Goal: Information Seeking & Learning: Understand process/instructions

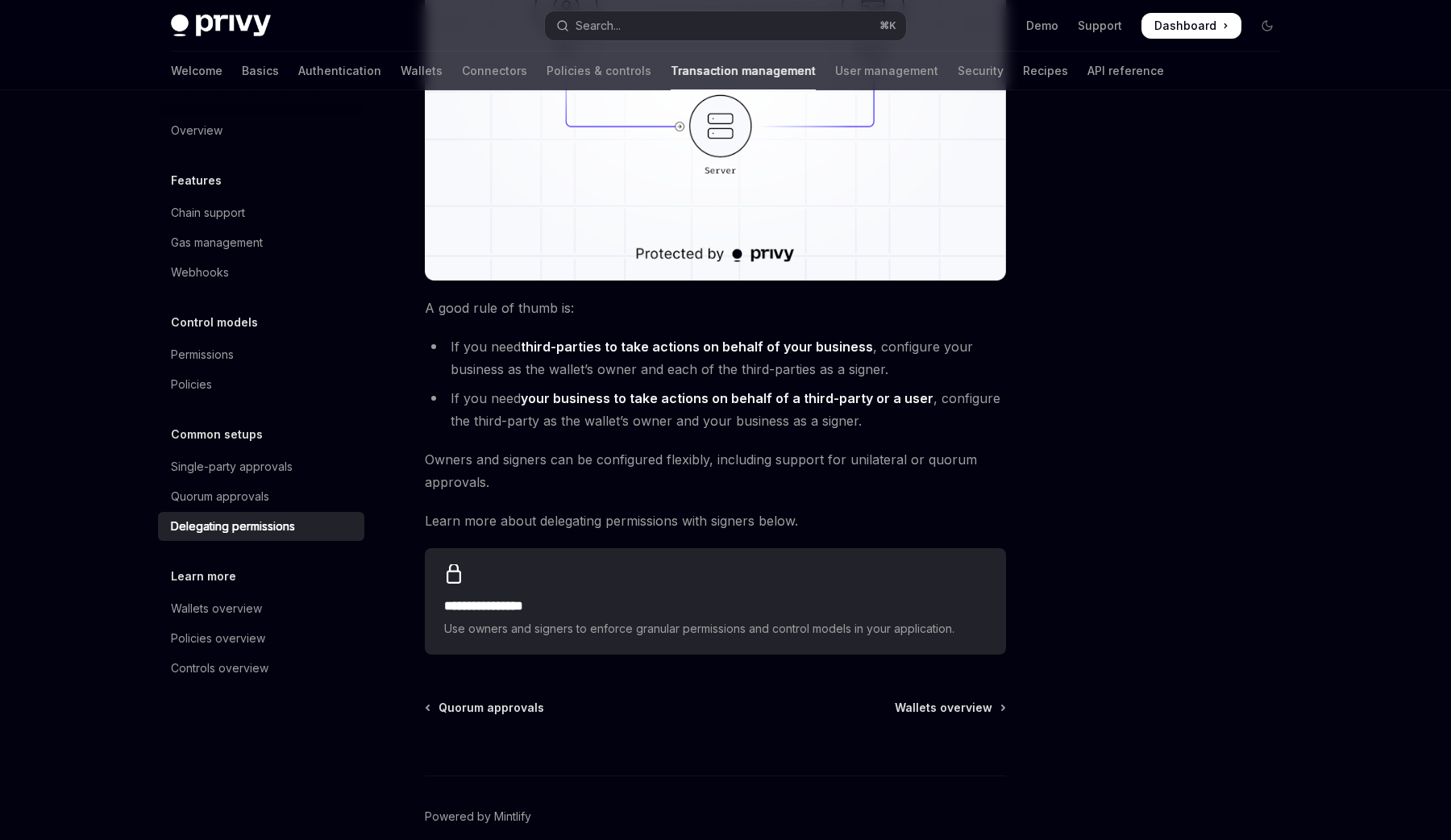
scroll to position [452, 0]
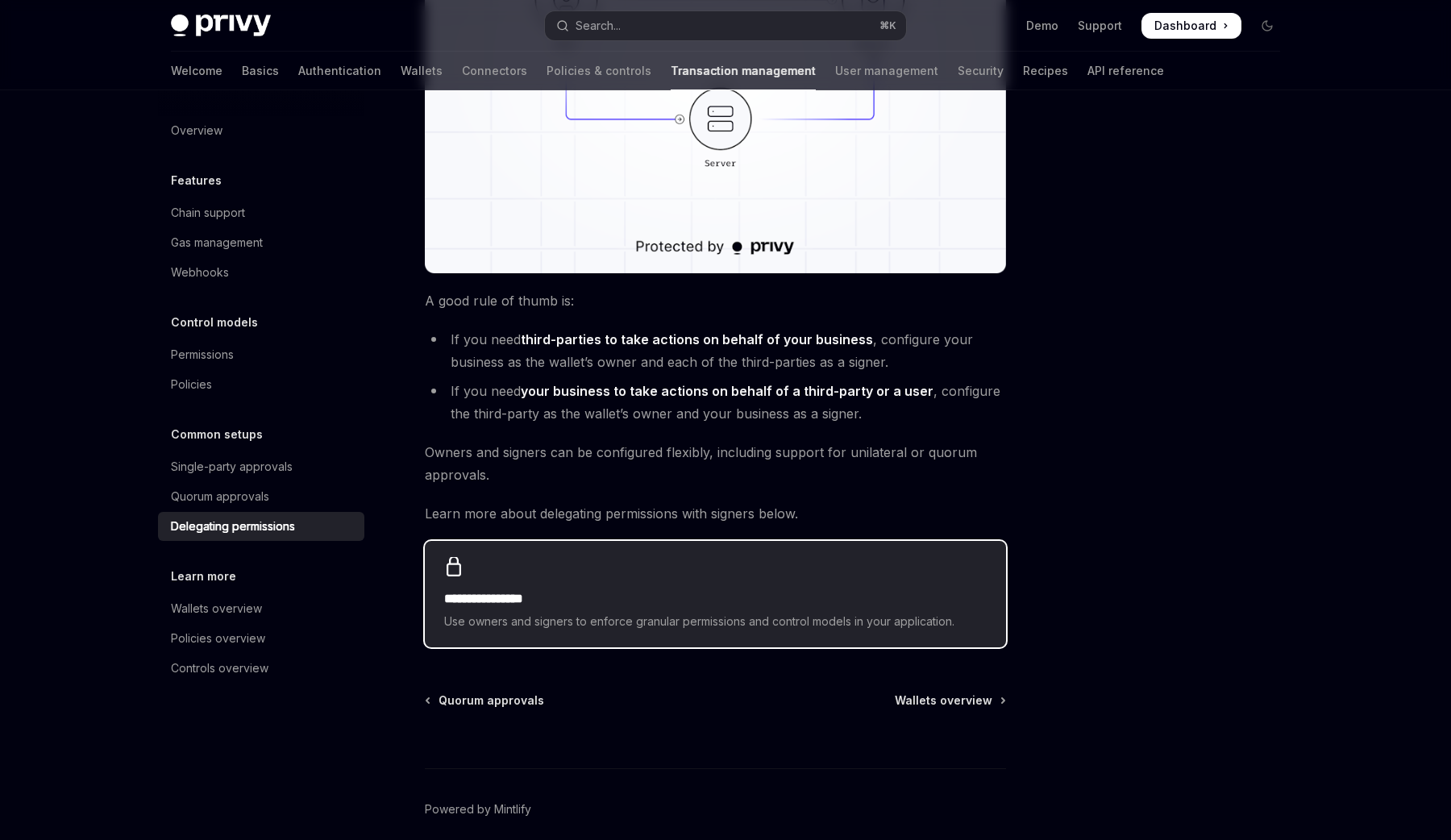
click at [752, 601] on h2 "**********" at bounding box center [715, 598] width 543 height 20
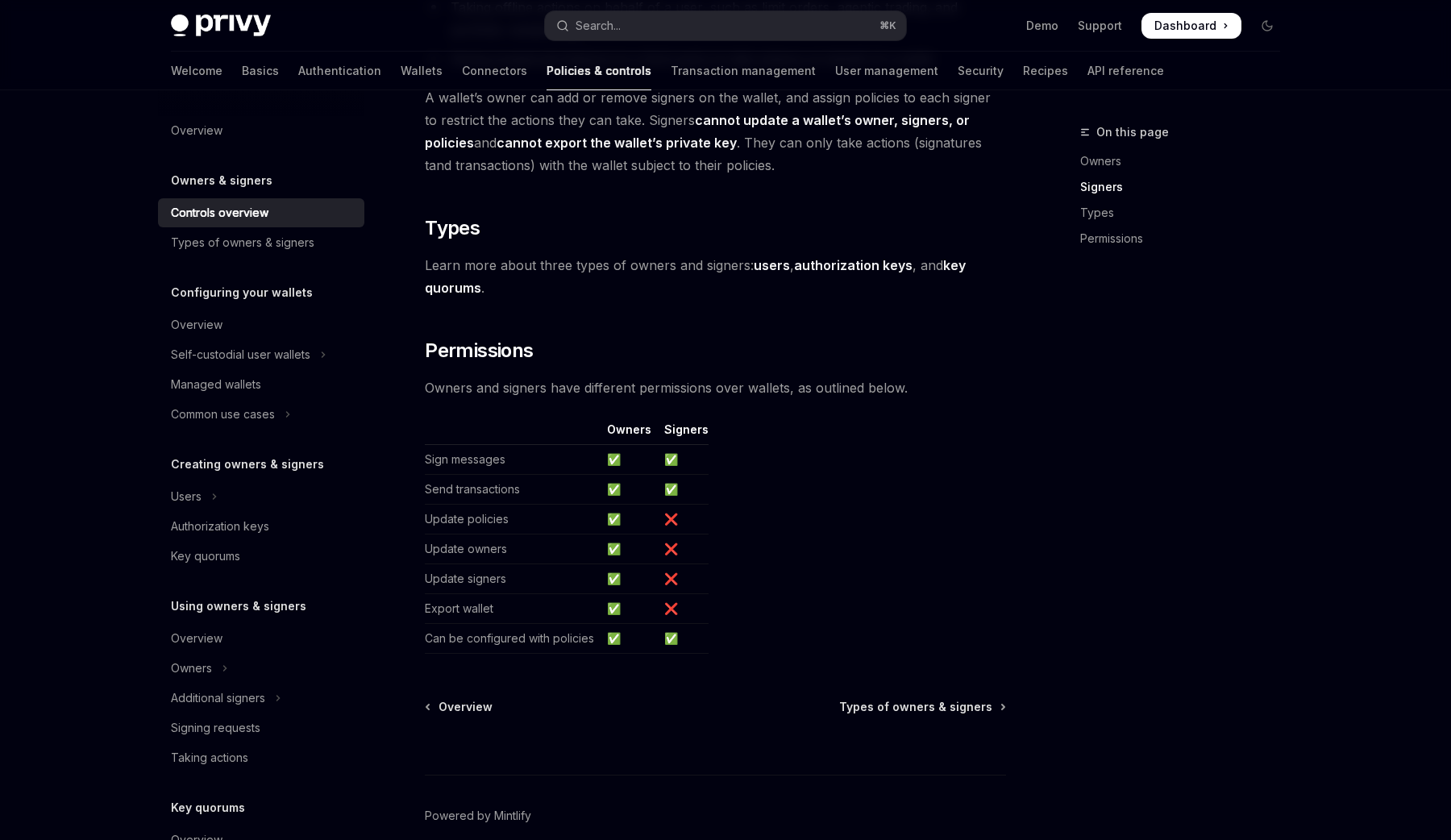
scroll to position [1181, 0]
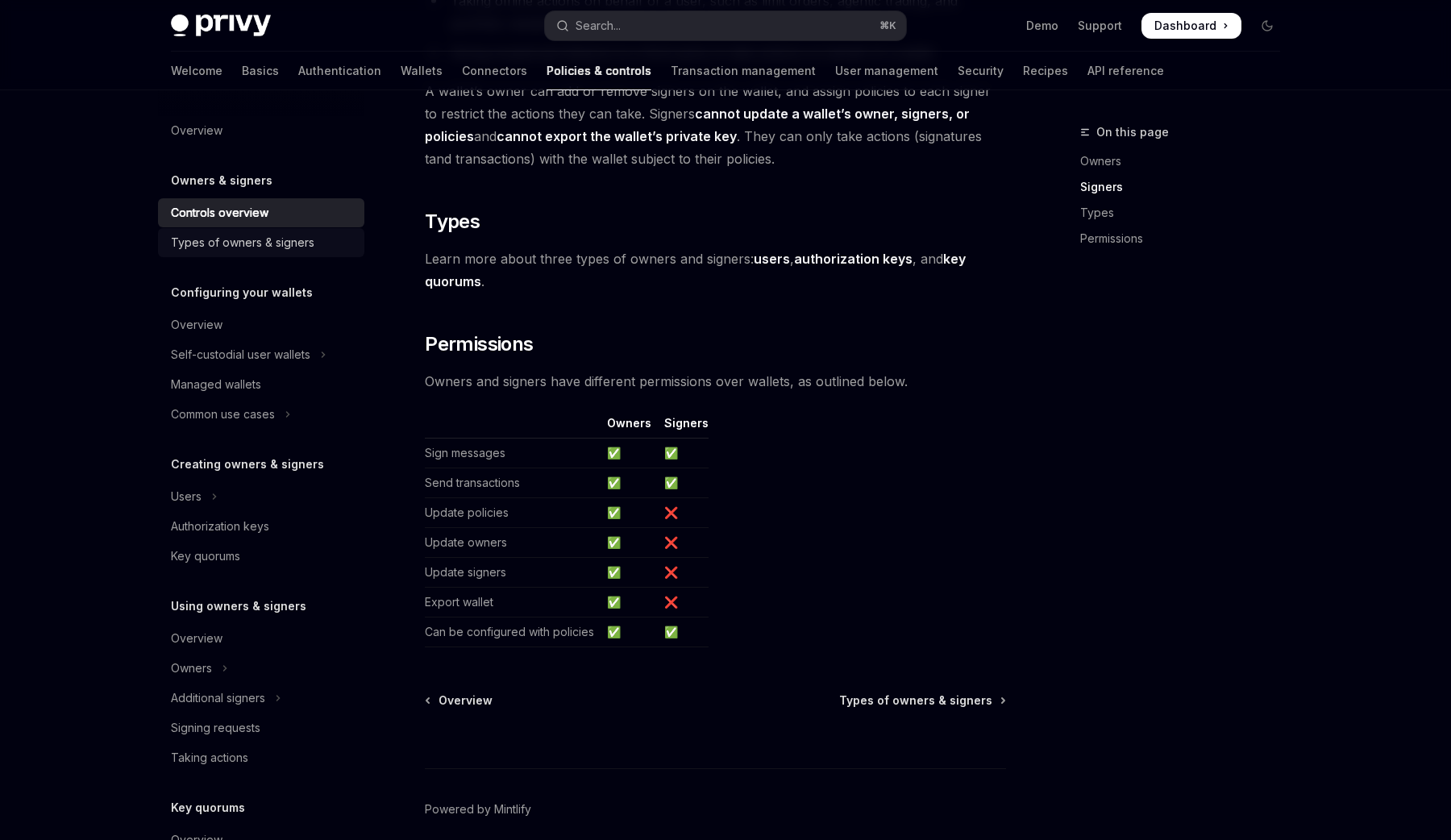
click at [291, 250] on div "Types of owners & signers" at bounding box center [243, 242] width 143 height 20
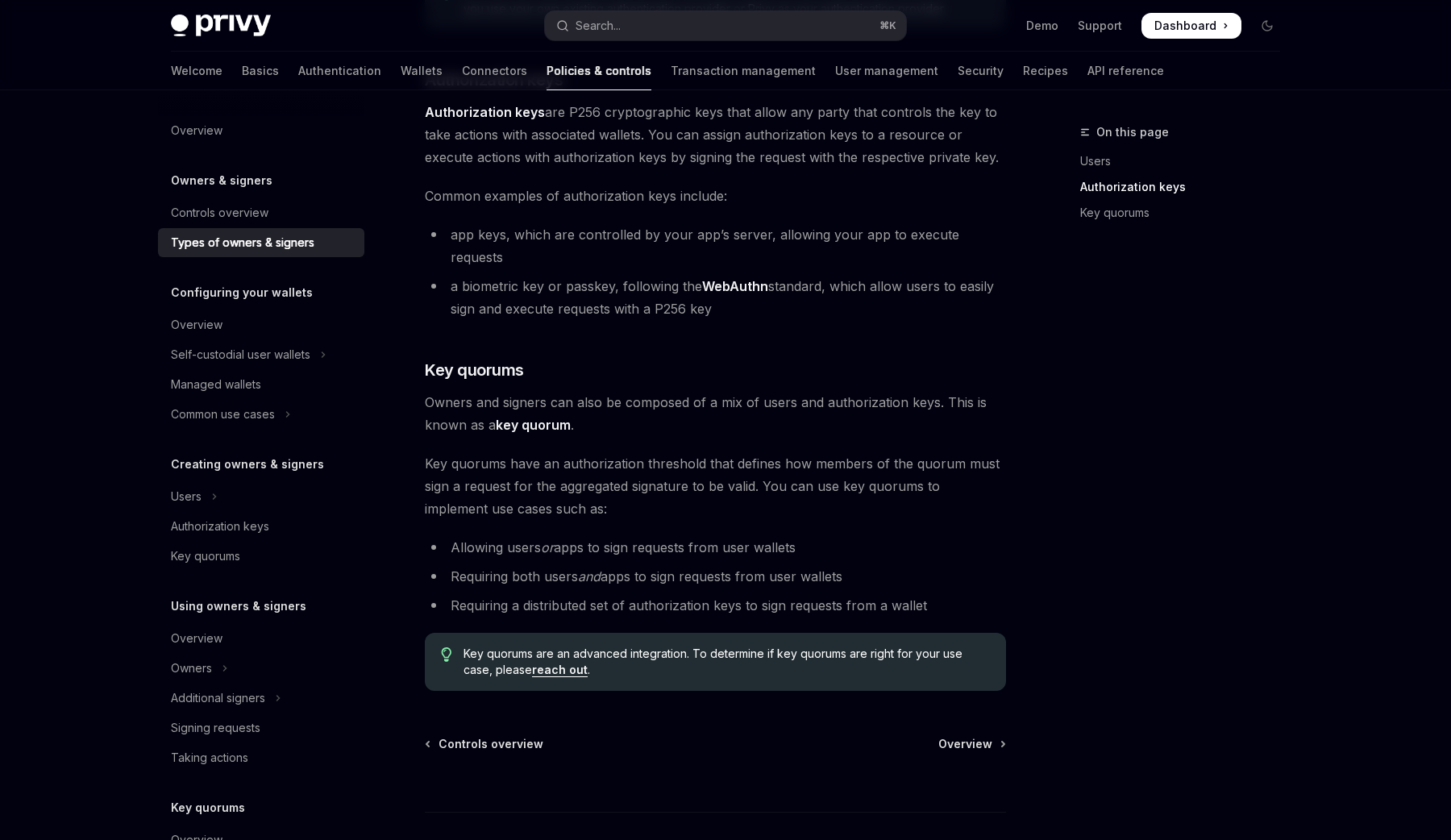
scroll to position [498, 0]
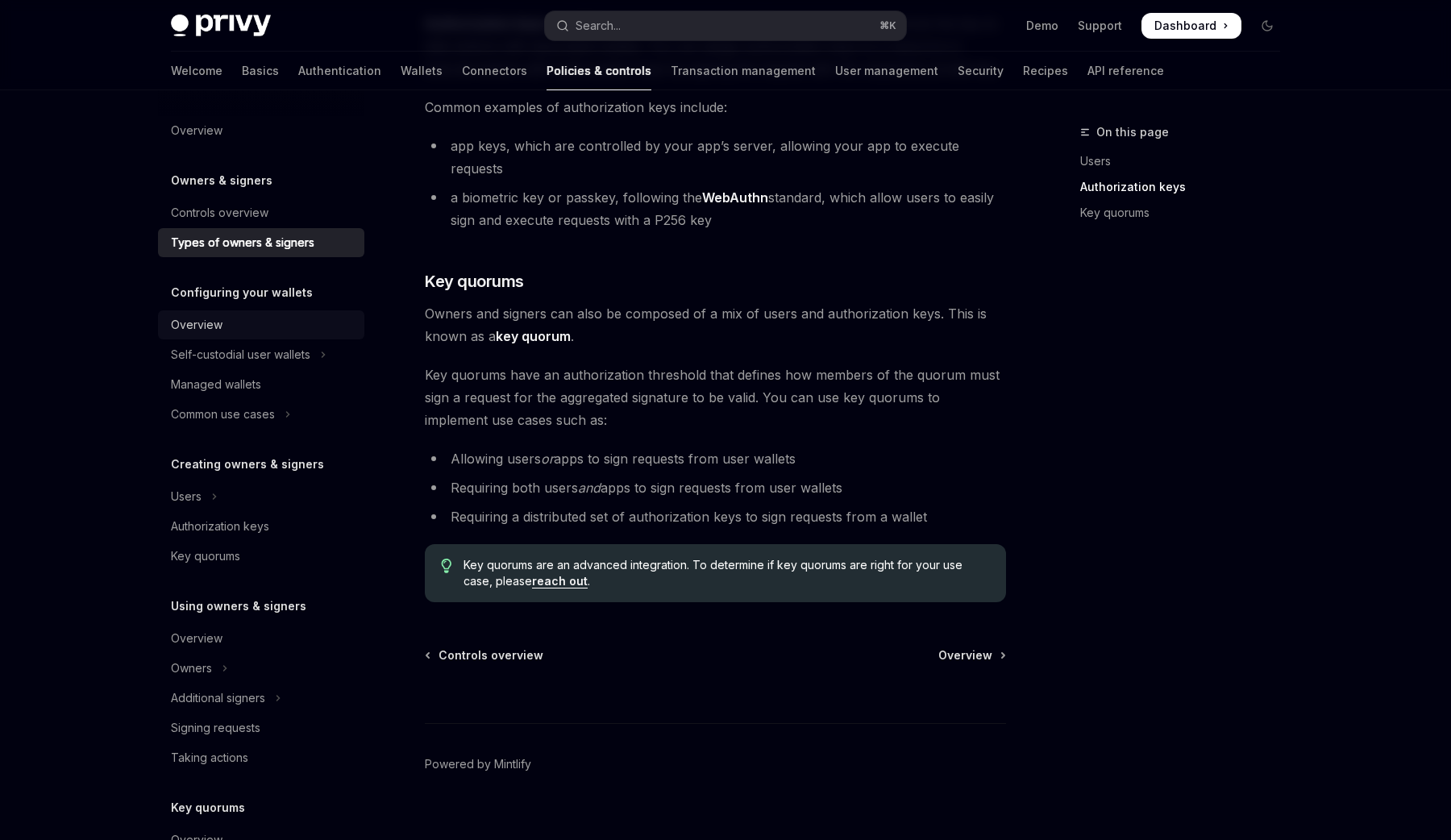
click at [231, 337] on link "Overview" at bounding box center [261, 325] width 206 height 29
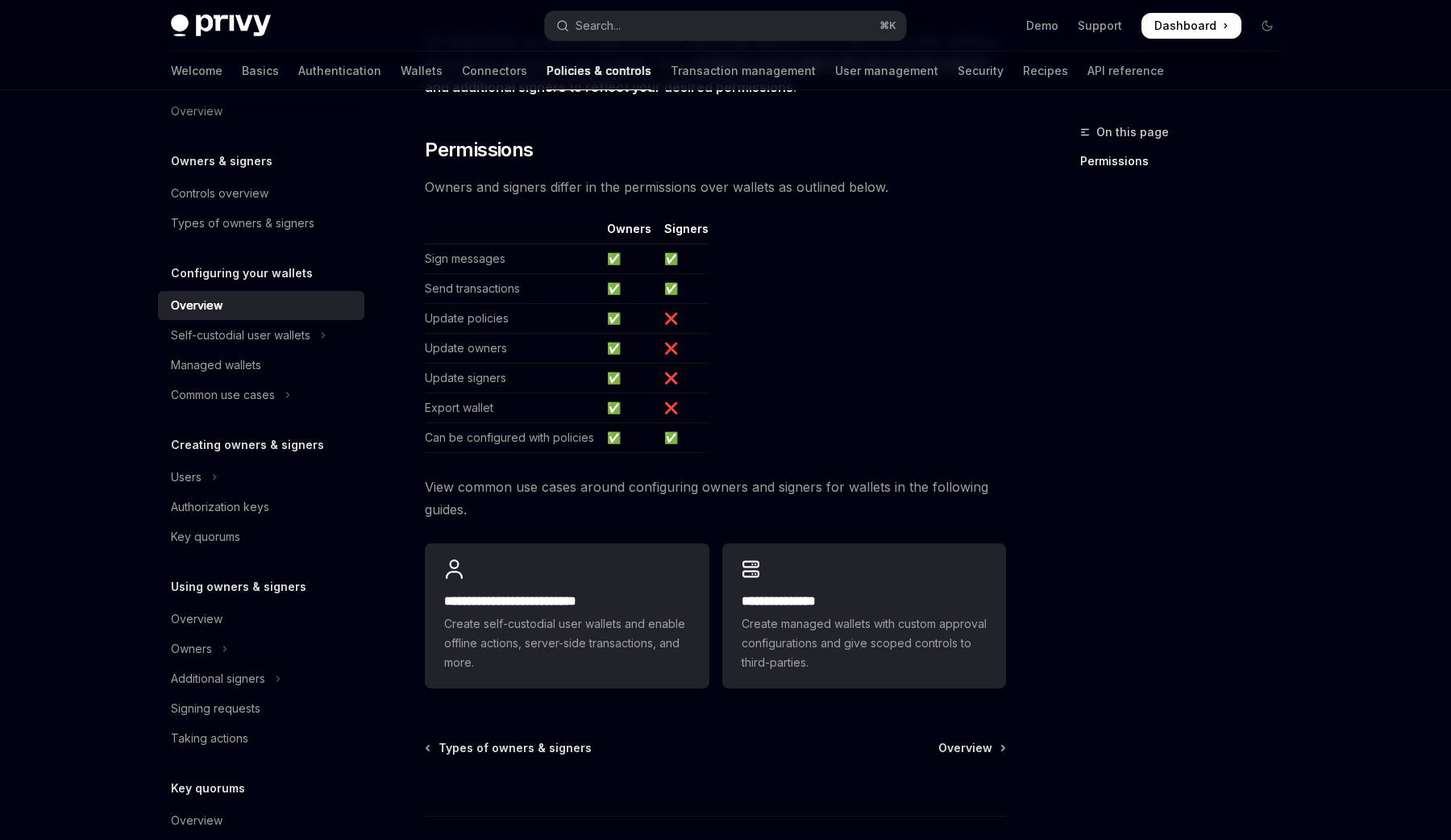
scroll to position [288, 0]
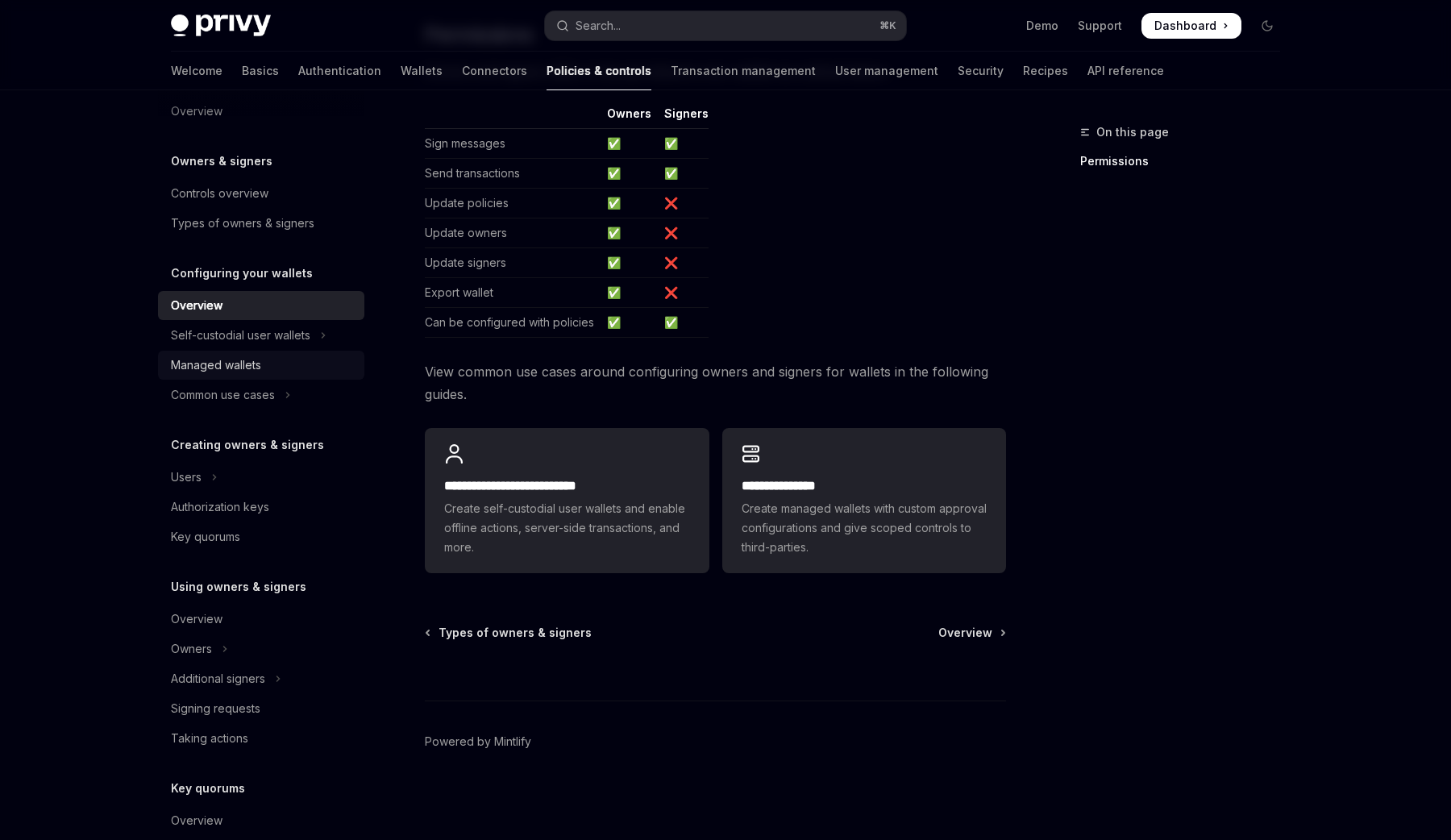
click at [283, 378] on link "Managed wallets" at bounding box center [261, 365] width 206 height 29
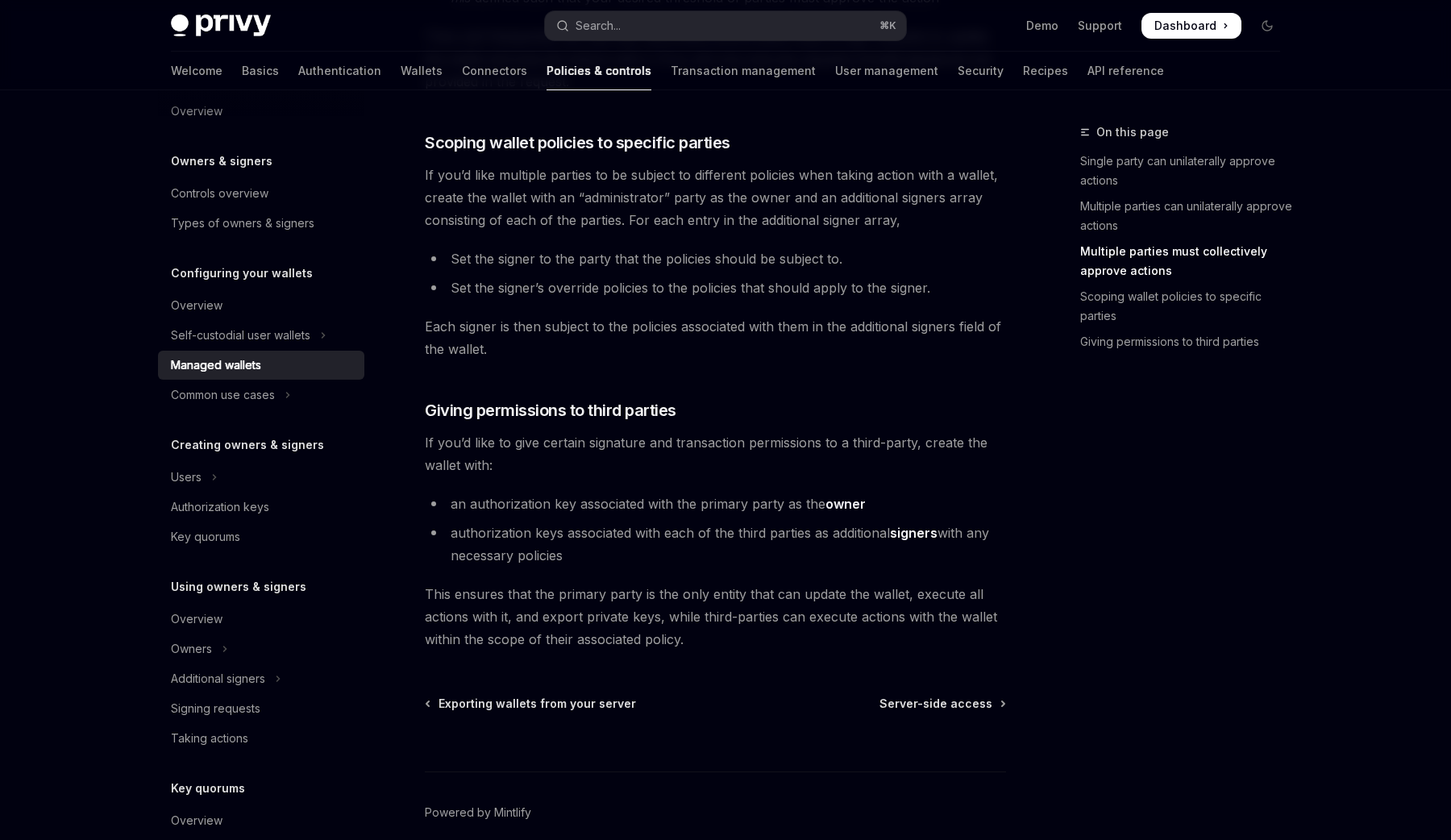
scroll to position [883, 0]
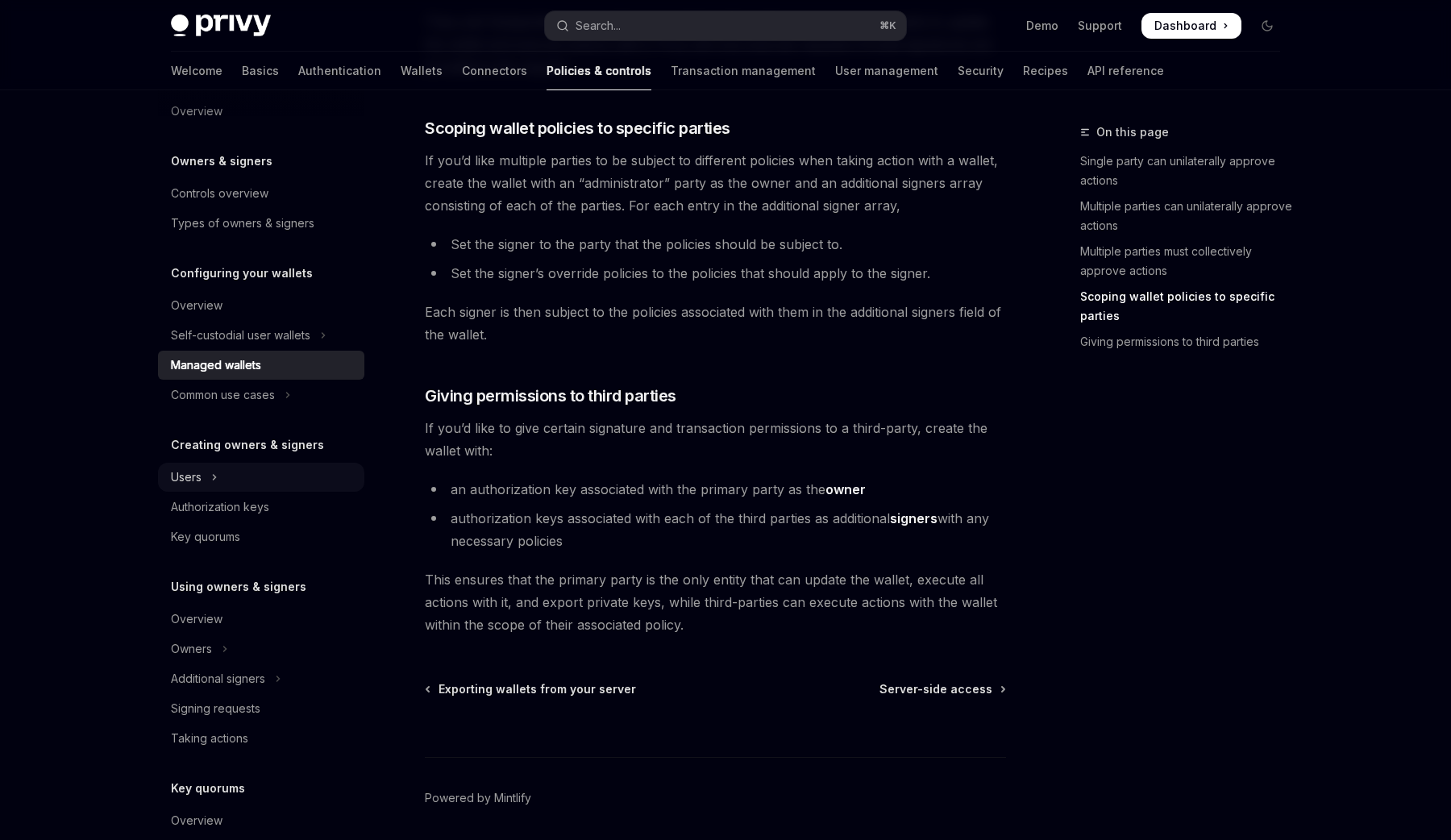
click at [282, 474] on button "Users" at bounding box center [261, 477] width 206 height 29
type textarea "*"
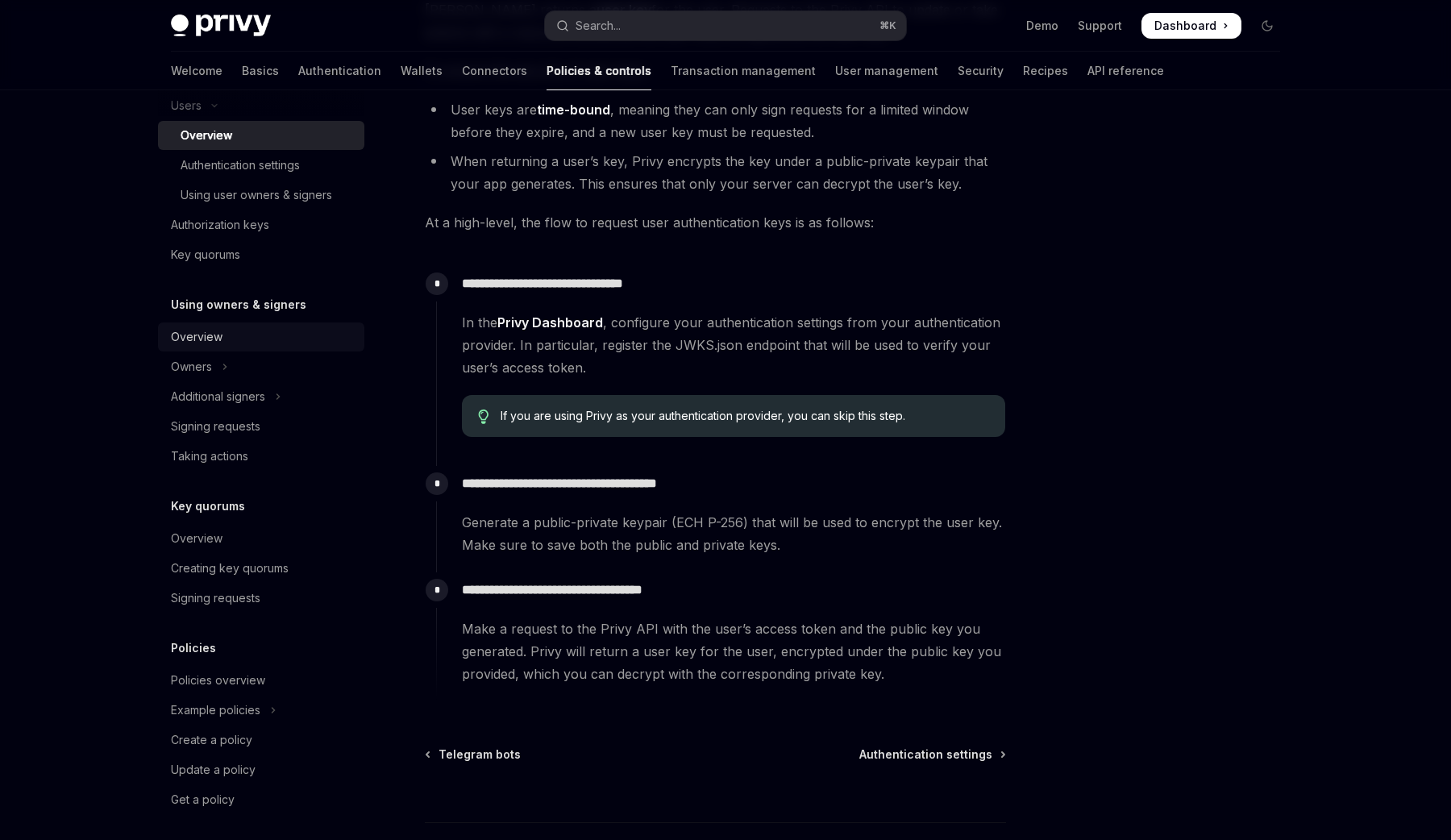
scroll to position [397, 0]
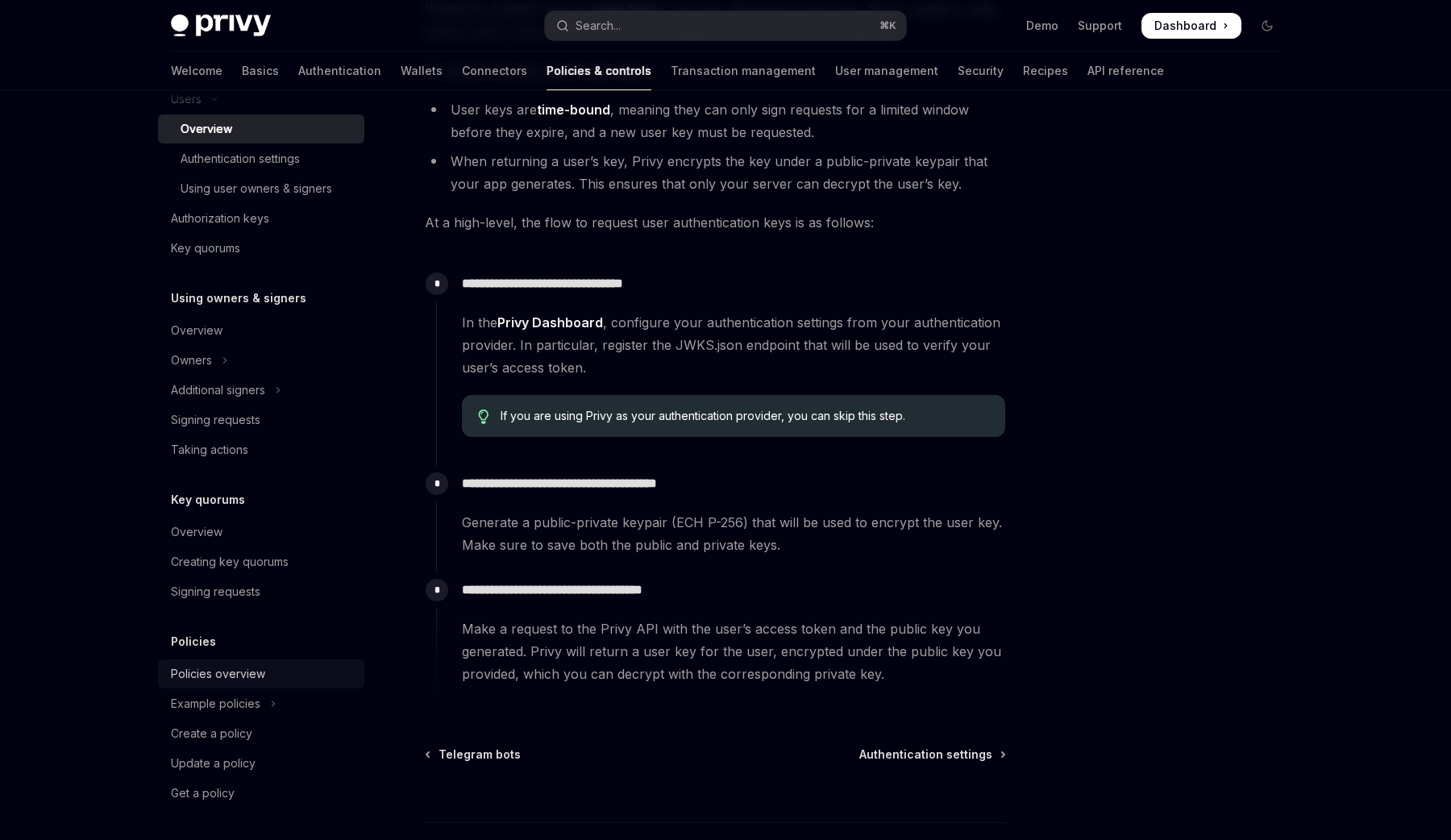
click at [262, 672] on div "Policies overview" at bounding box center [218, 673] width 95 height 20
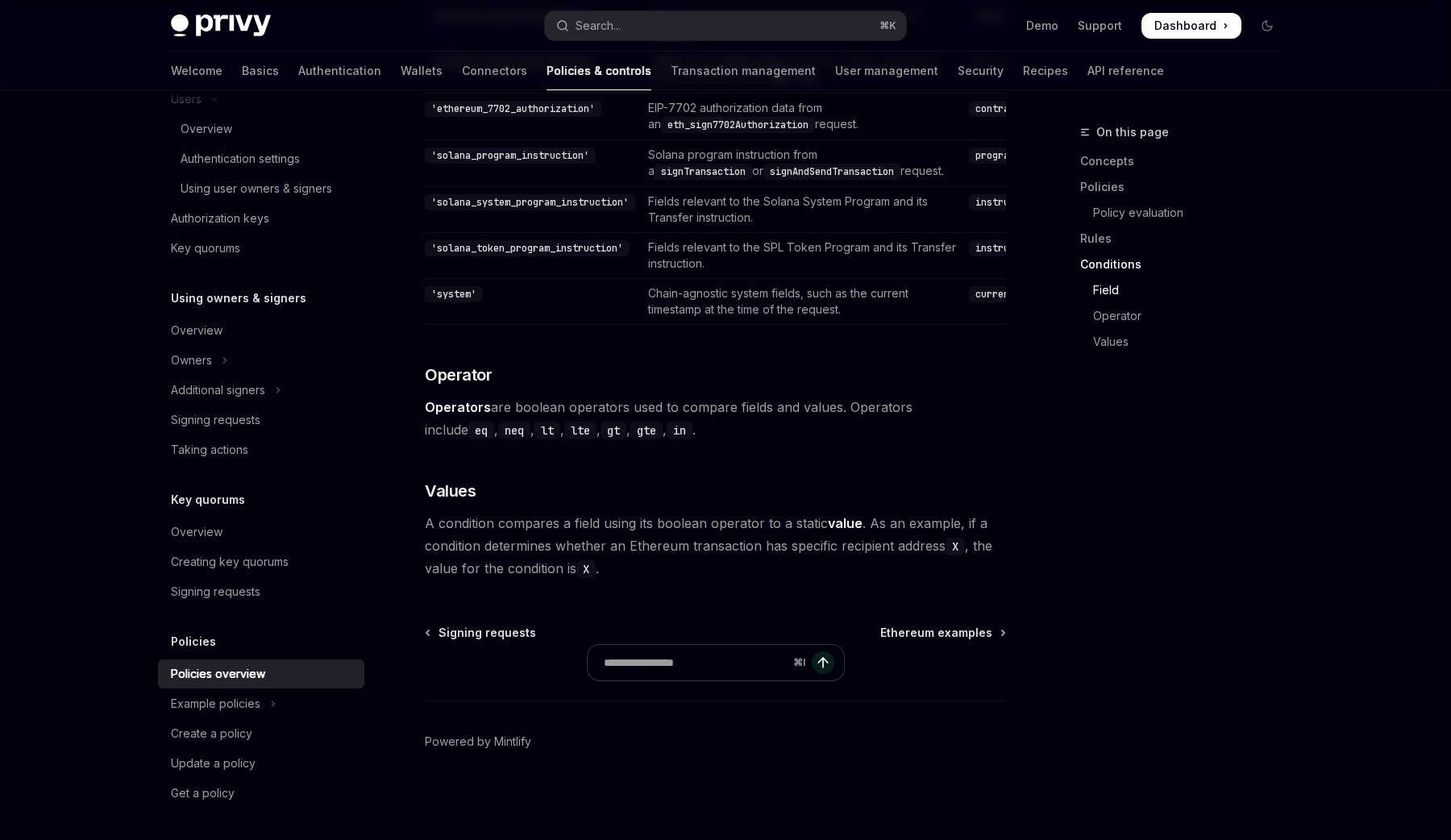
scroll to position [4843, 0]
click at [249, 698] on div "Example policies" at bounding box center [216, 703] width 89 height 20
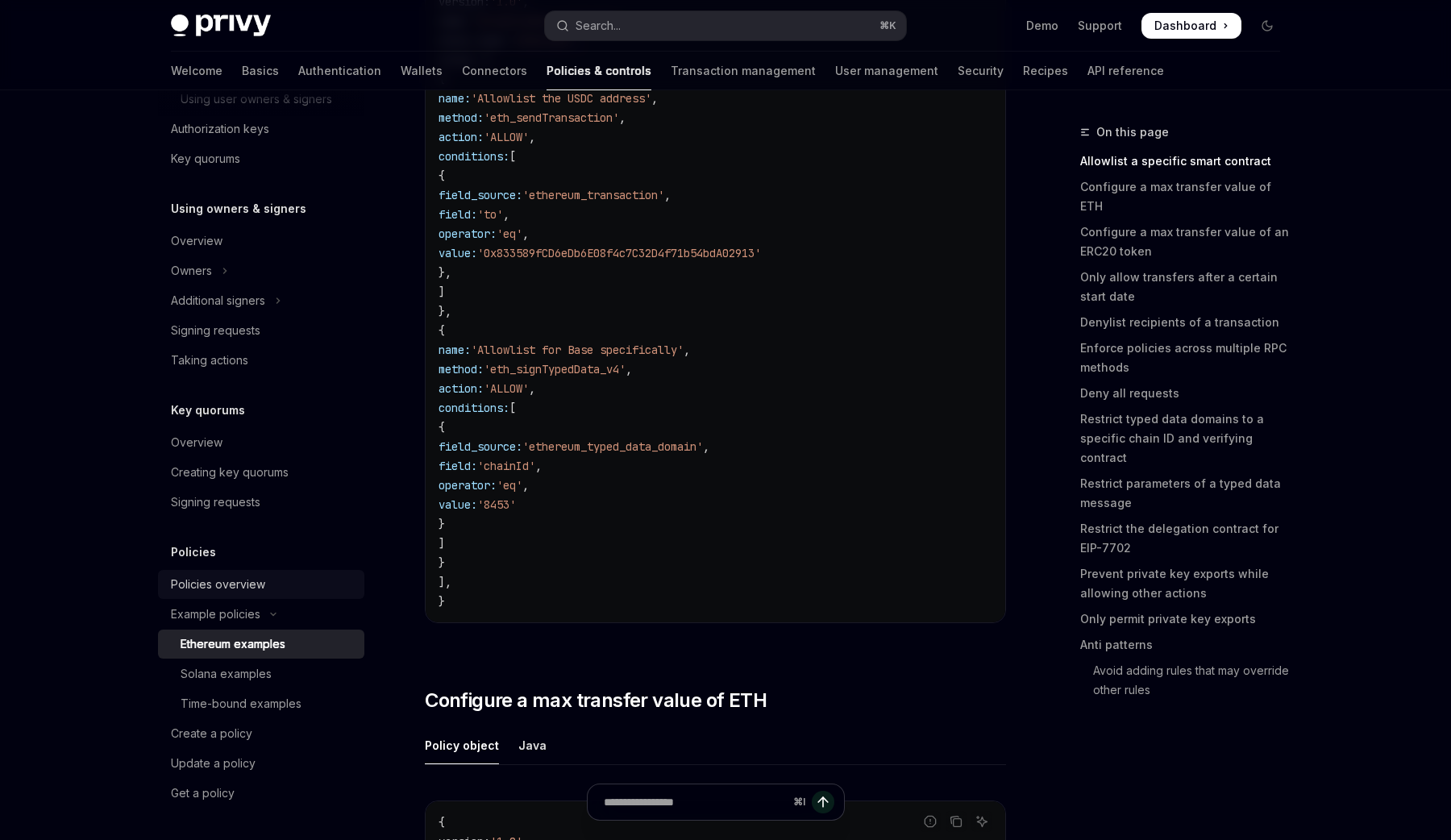
scroll to position [365, 0]
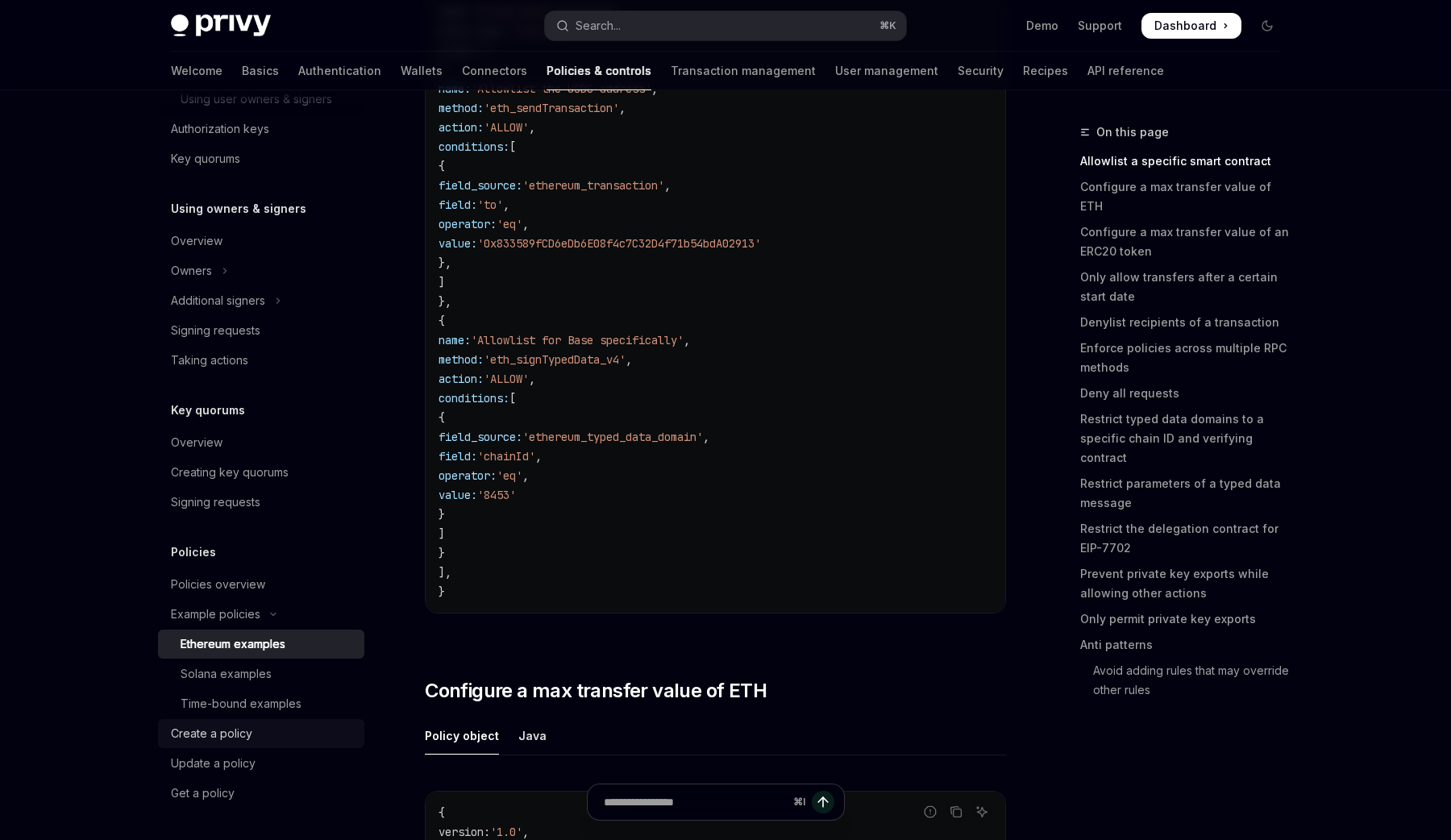
click at [233, 732] on div "Create a policy" at bounding box center [212, 733] width 82 height 20
type textarea "*"
